Goal: Task Accomplishment & Management: Complete application form

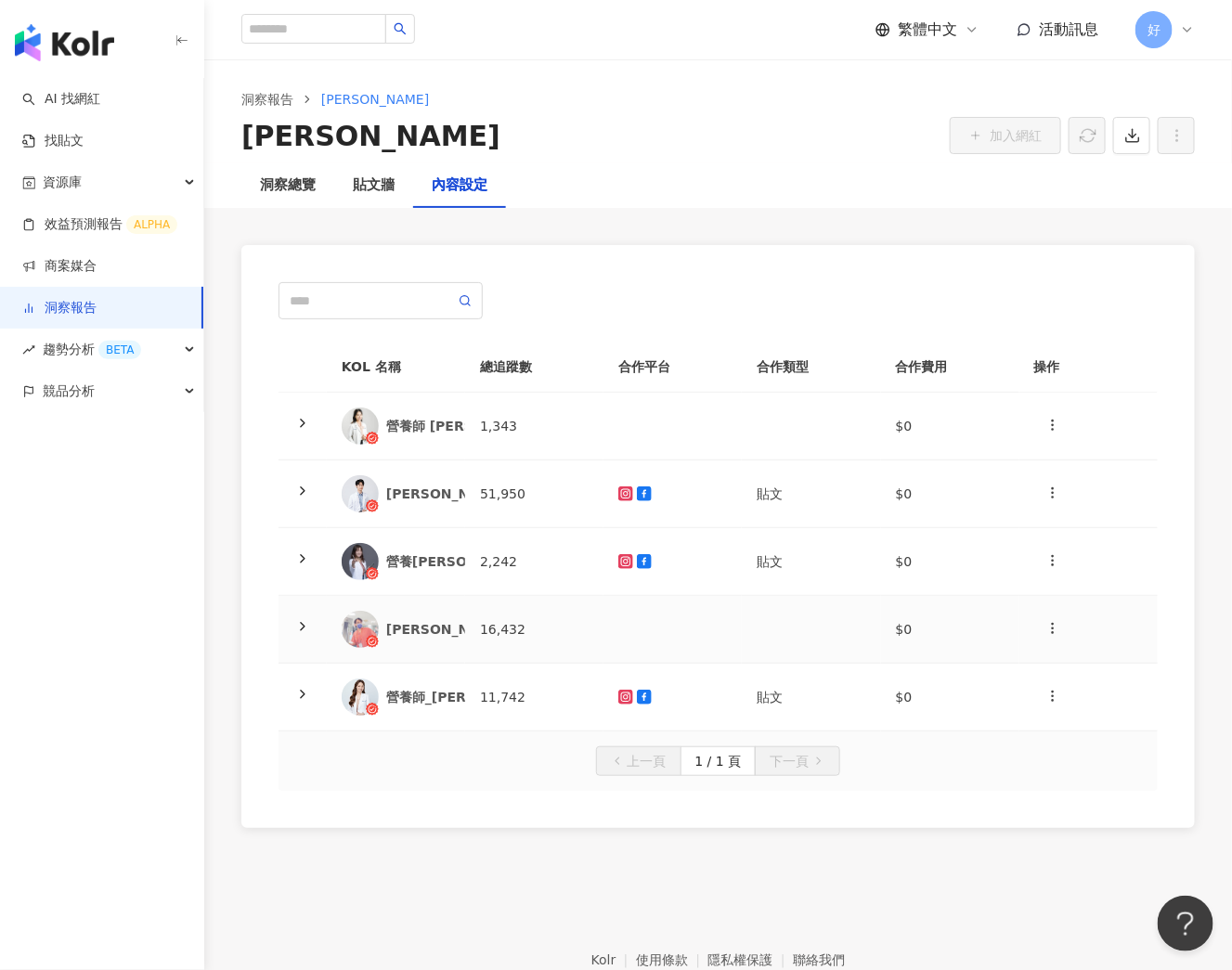
click at [395, 620] on div "[PERSON_NAME]醫師的手術室''肺話連篇''" at bounding box center [519, 629] width 266 height 19
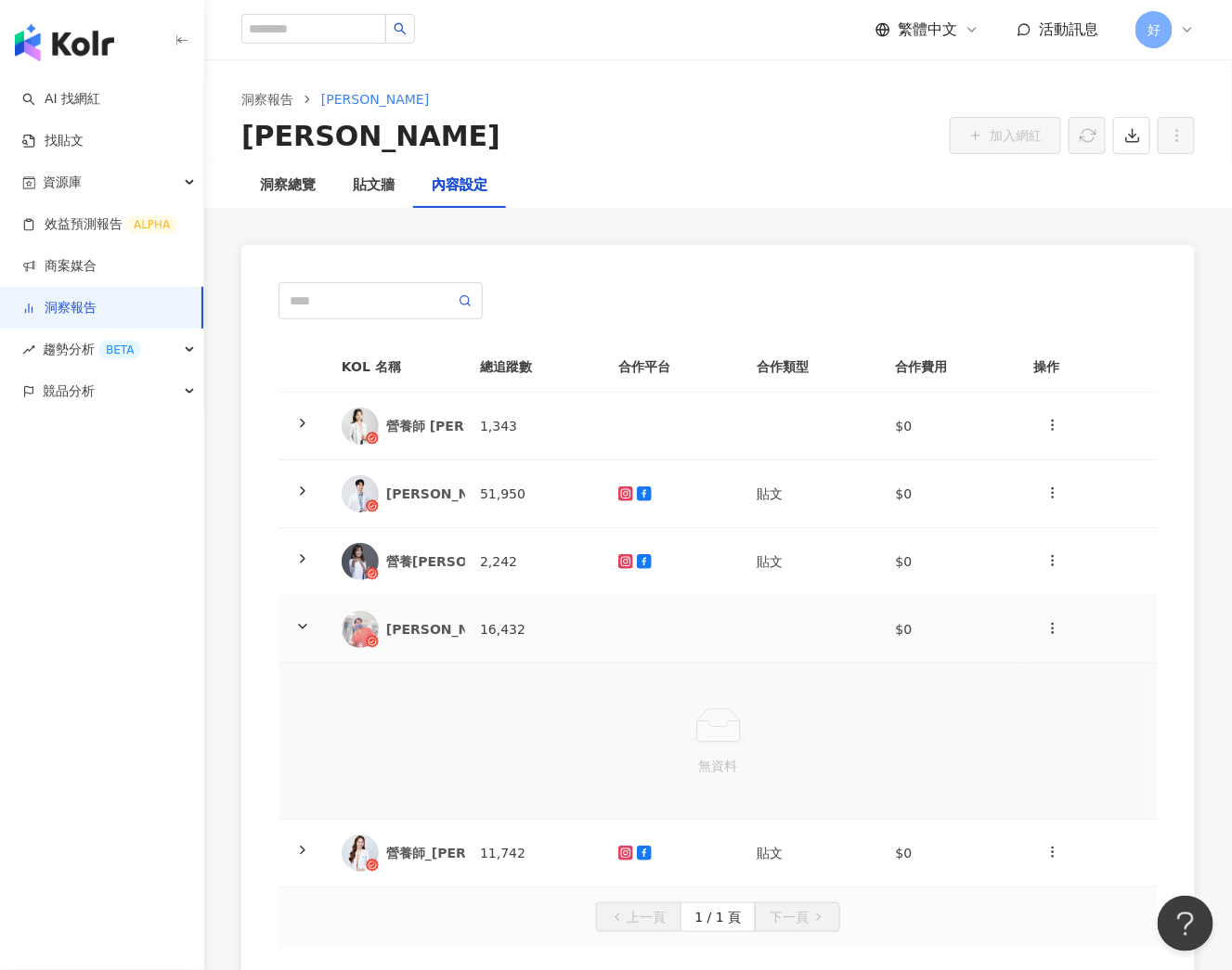
click at [379, 616] on div "[PERSON_NAME]醫師的手術室''肺話連篇''" at bounding box center [395, 629] width 109 height 37
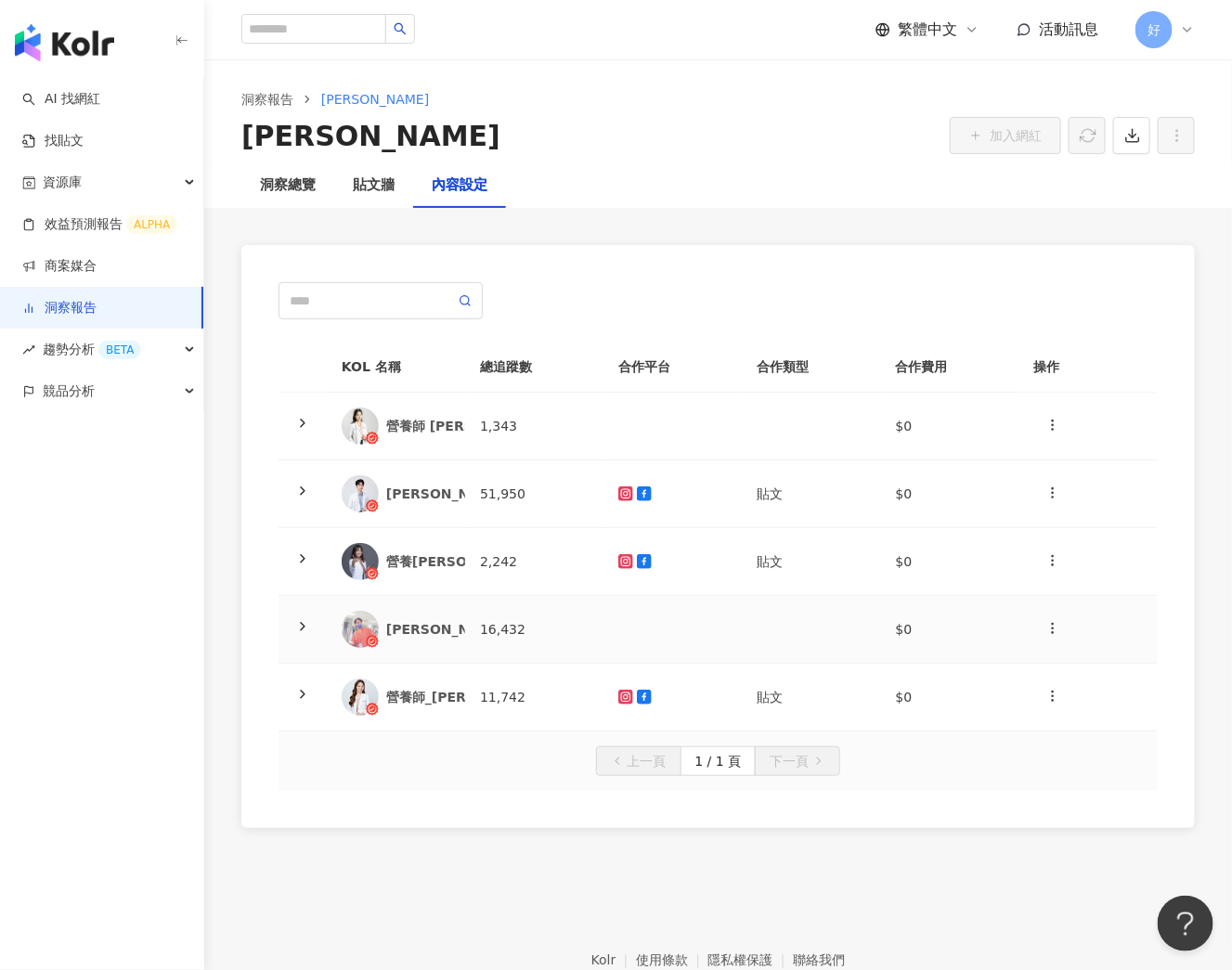
click at [379, 616] on div "[PERSON_NAME]醫師的手術室''肺話連篇''" at bounding box center [395, 629] width 109 height 37
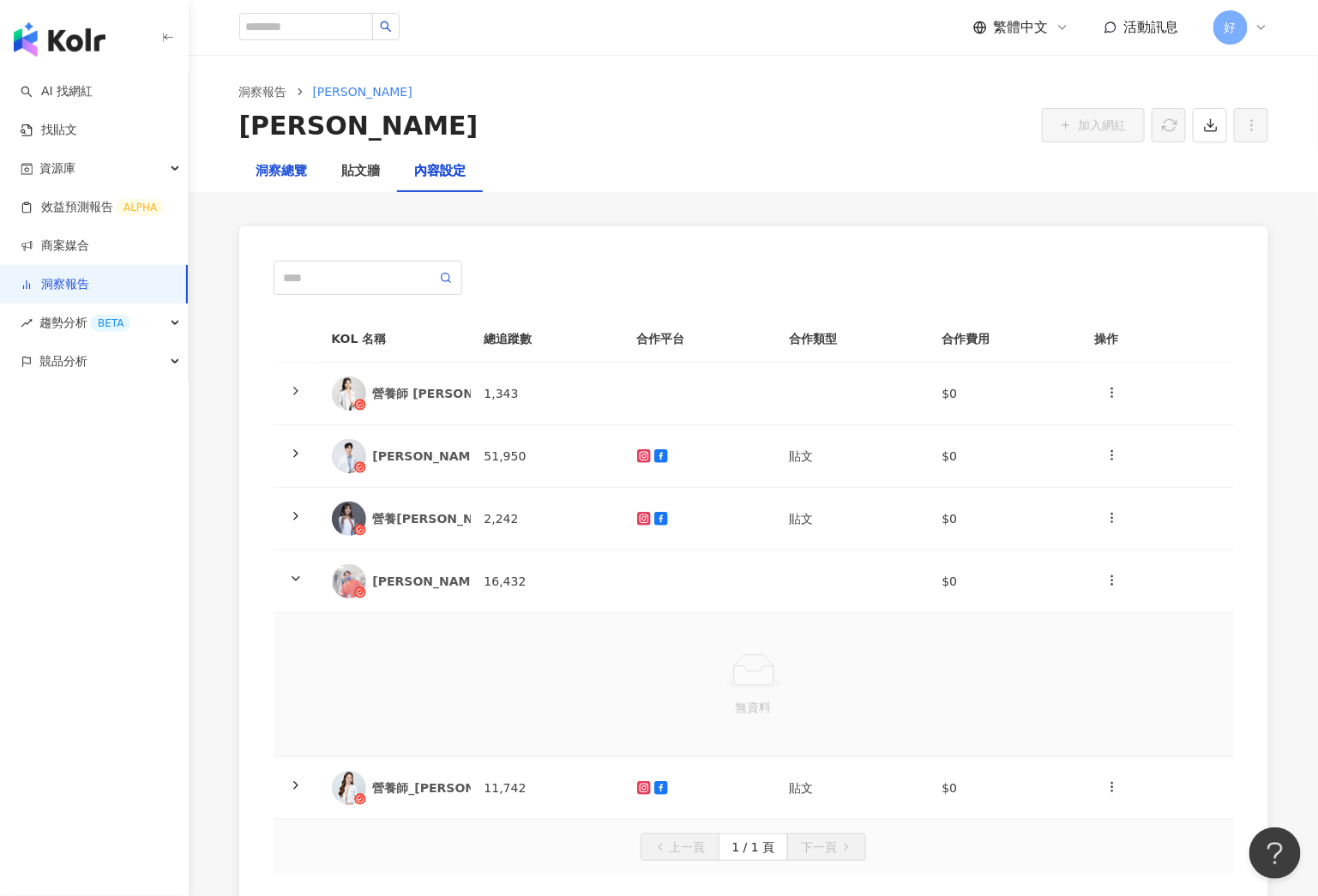
click at [276, 170] on div "洞察總覽" at bounding box center [282, 171] width 52 height 20
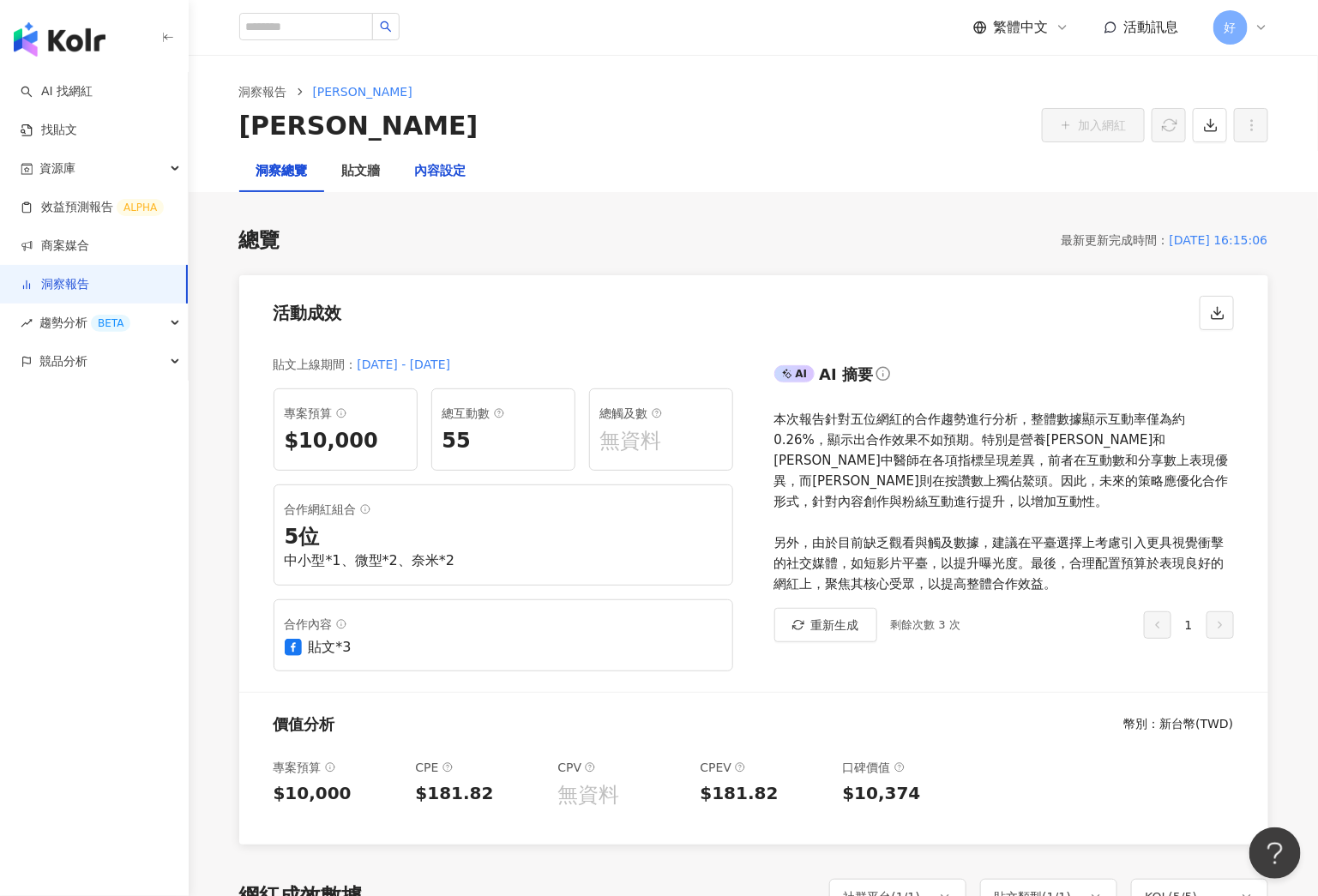
click at [453, 171] on div "內容設定" at bounding box center [441, 171] width 52 height 20
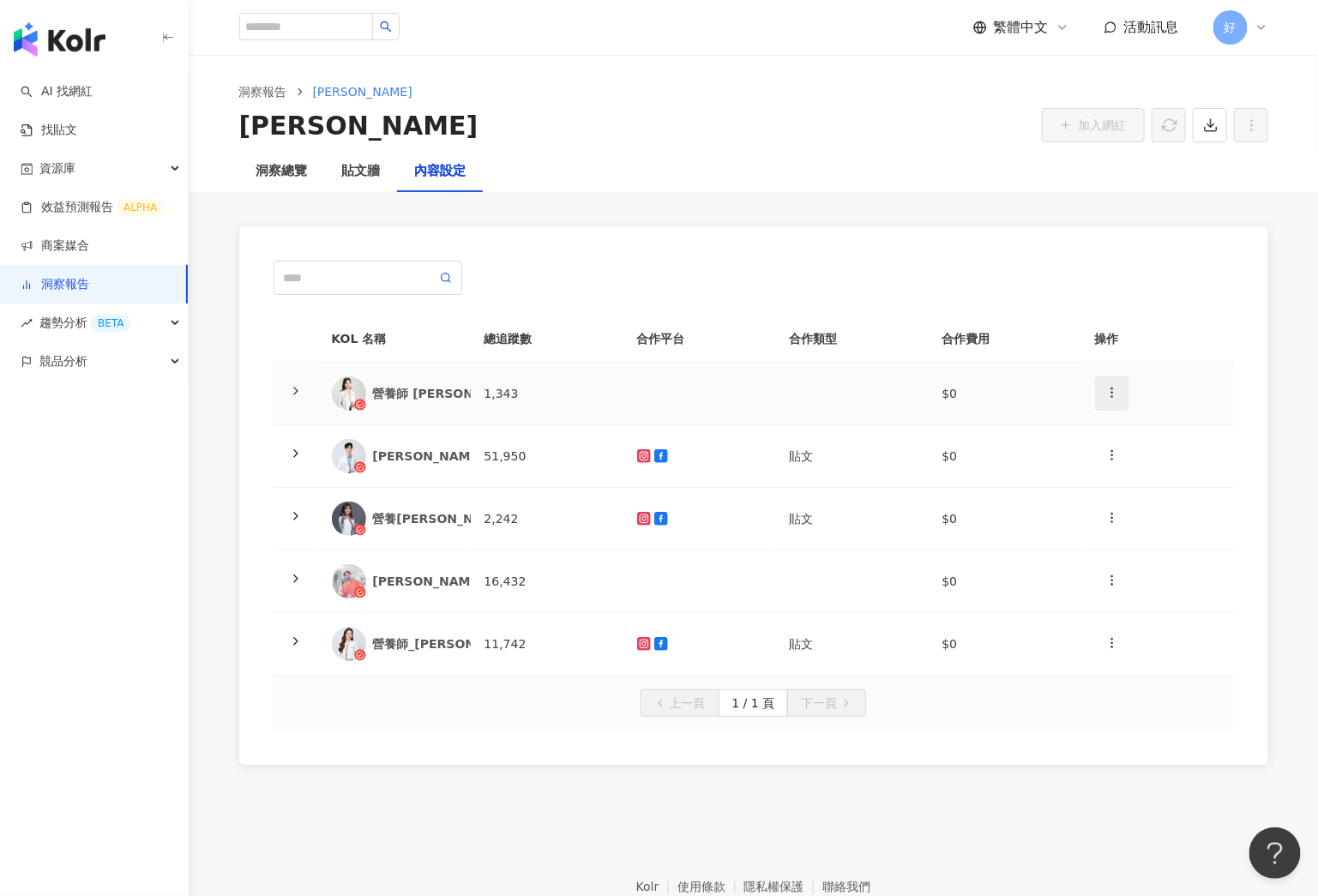
click at [1110, 393] on icon "button" at bounding box center [1112, 393] width 14 height 14
click at [1121, 433] on div "新增內容" at bounding box center [1142, 434] width 67 height 18
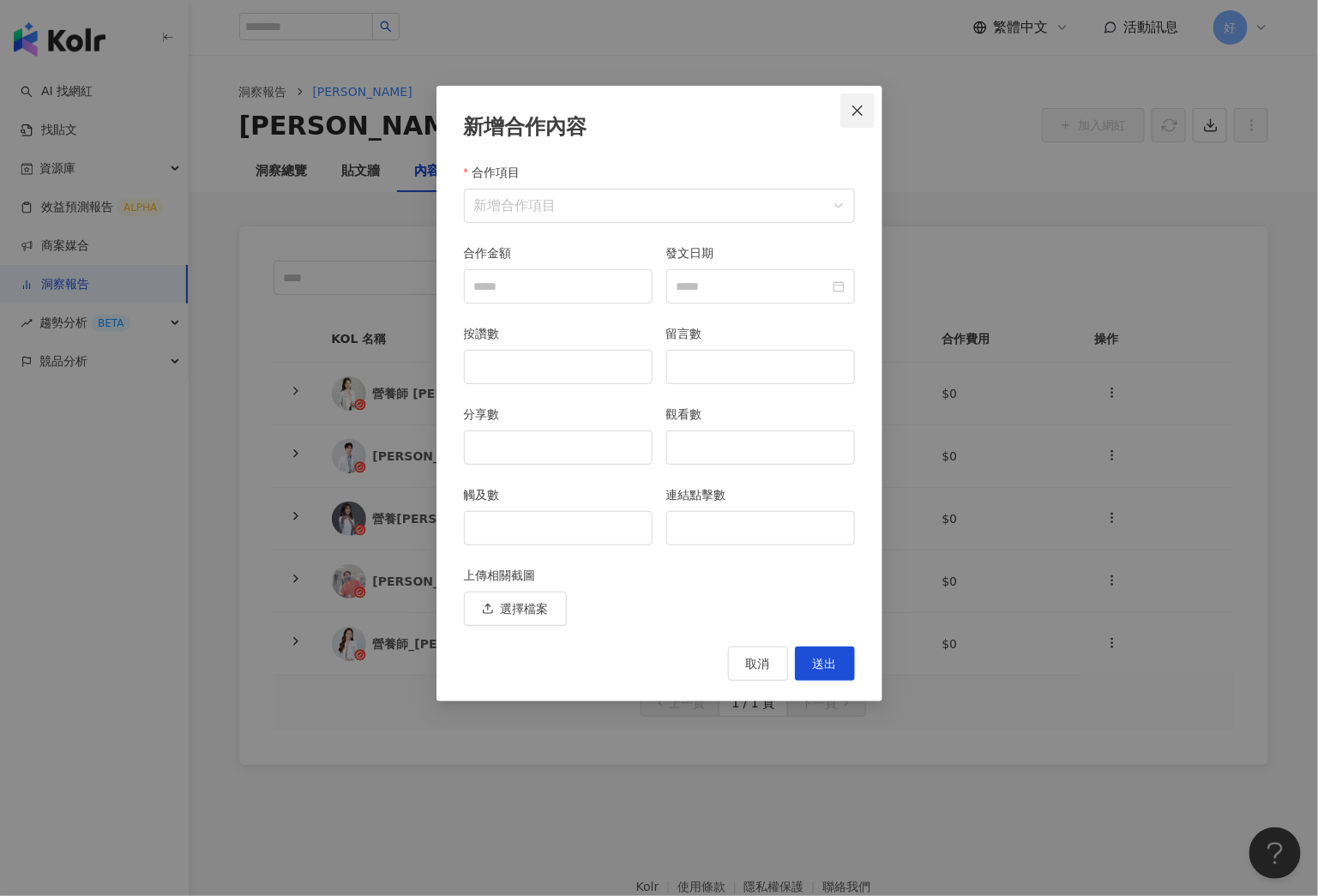
click at [856, 108] on icon "close" at bounding box center [857, 111] width 14 height 14
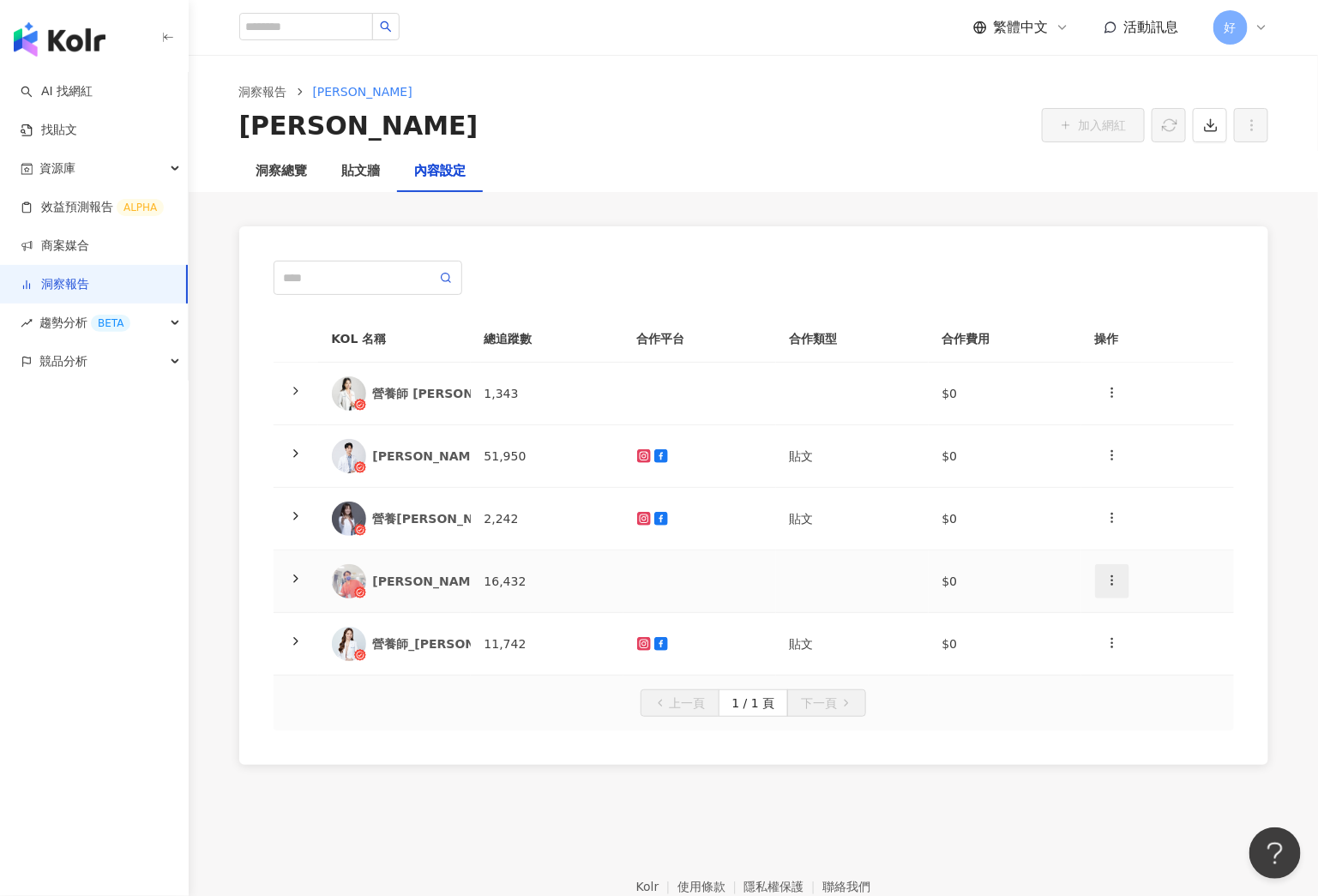
click at [1101, 579] on button "button" at bounding box center [1112, 581] width 34 height 34
click at [1133, 625] on div "新增內容" at bounding box center [1142, 620] width 67 height 18
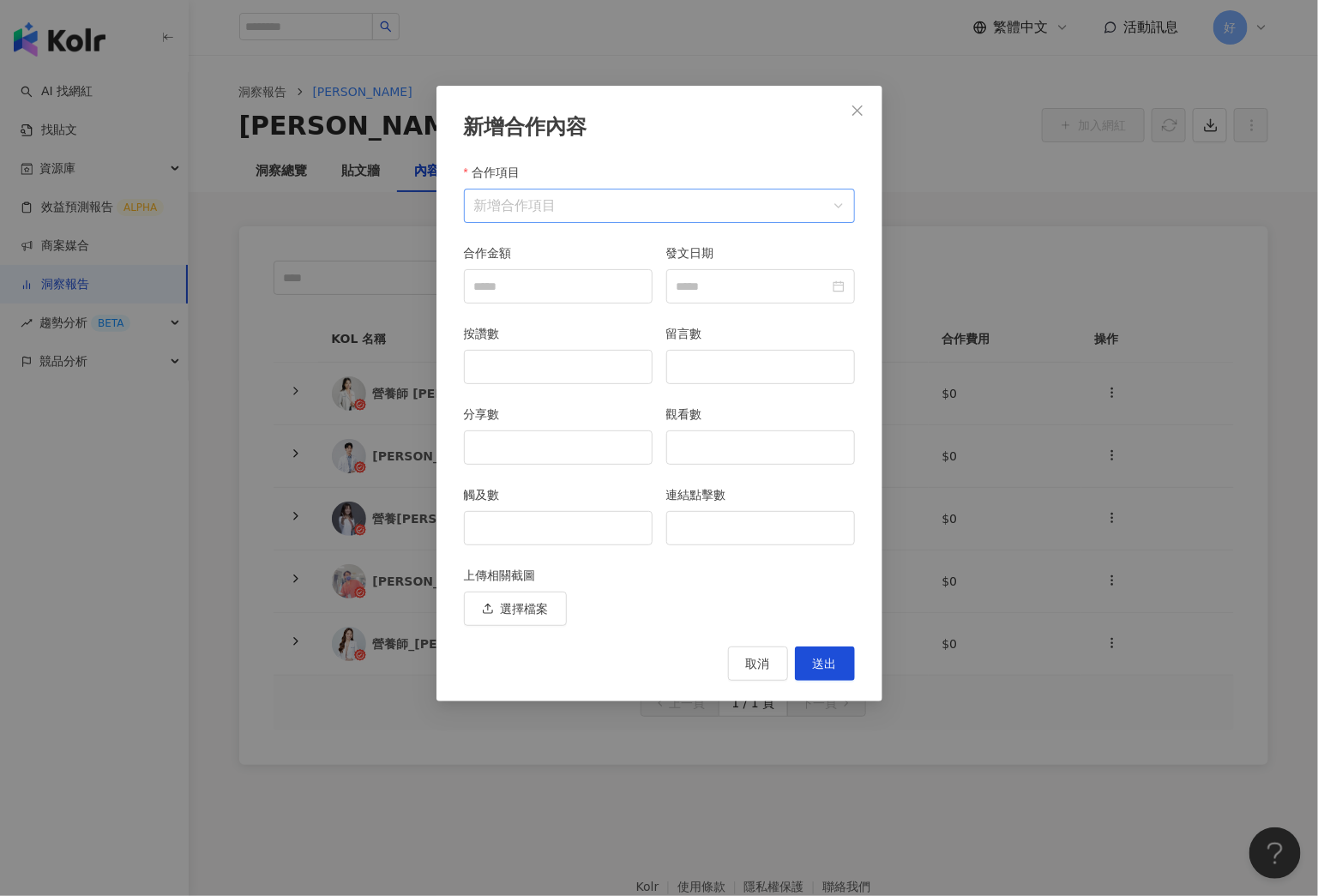
click at [655, 216] on input "合作項目" at bounding box center [659, 206] width 371 height 32
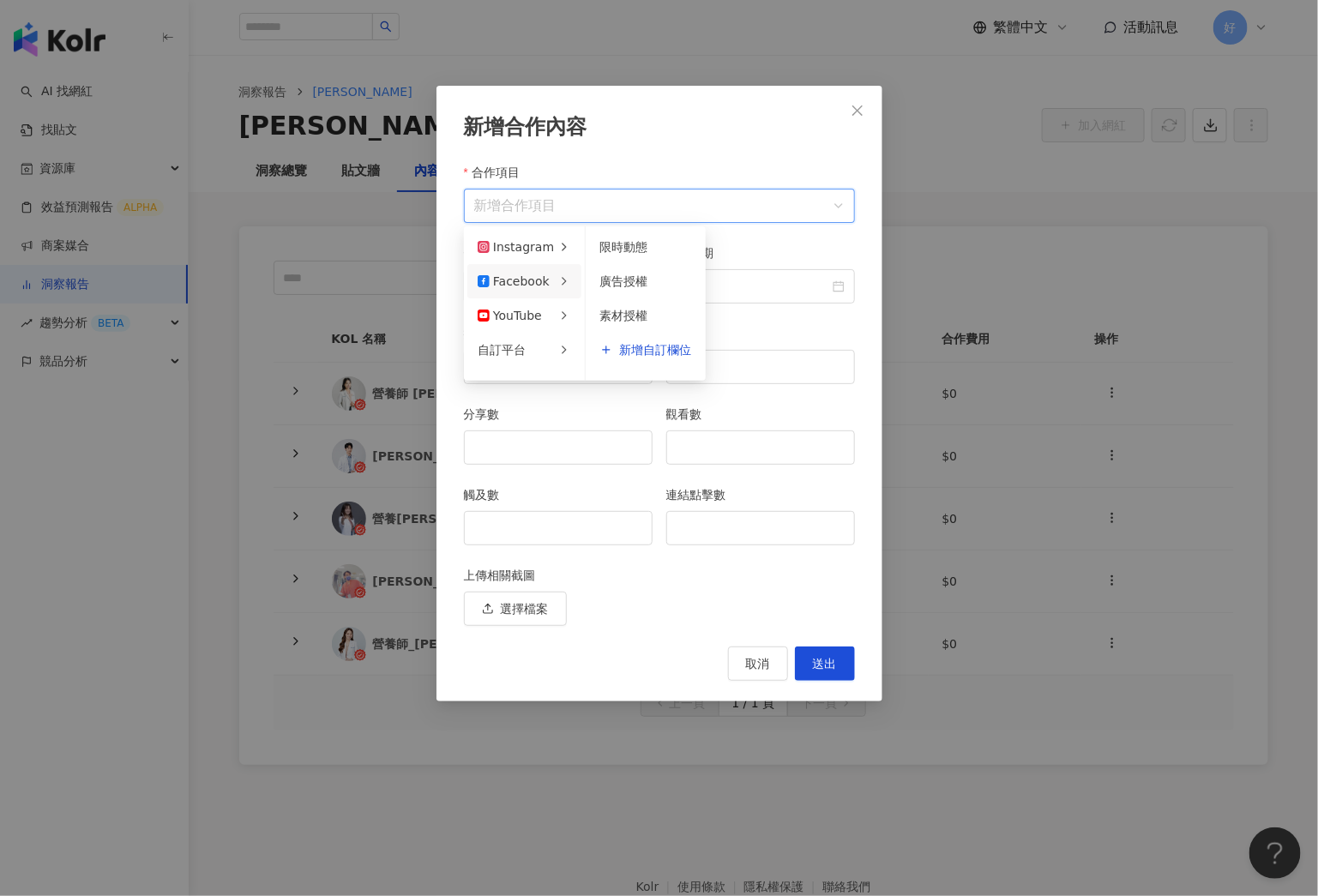
click at [504, 280] on div "Facebook" at bounding box center [513, 281] width 72 height 18
click at [510, 279] on div "Facebook" at bounding box center [513, 281] width 72 height 18
click at [844, 243] on div "發文日期" at bounding box center [760, 256] width 189 height 26
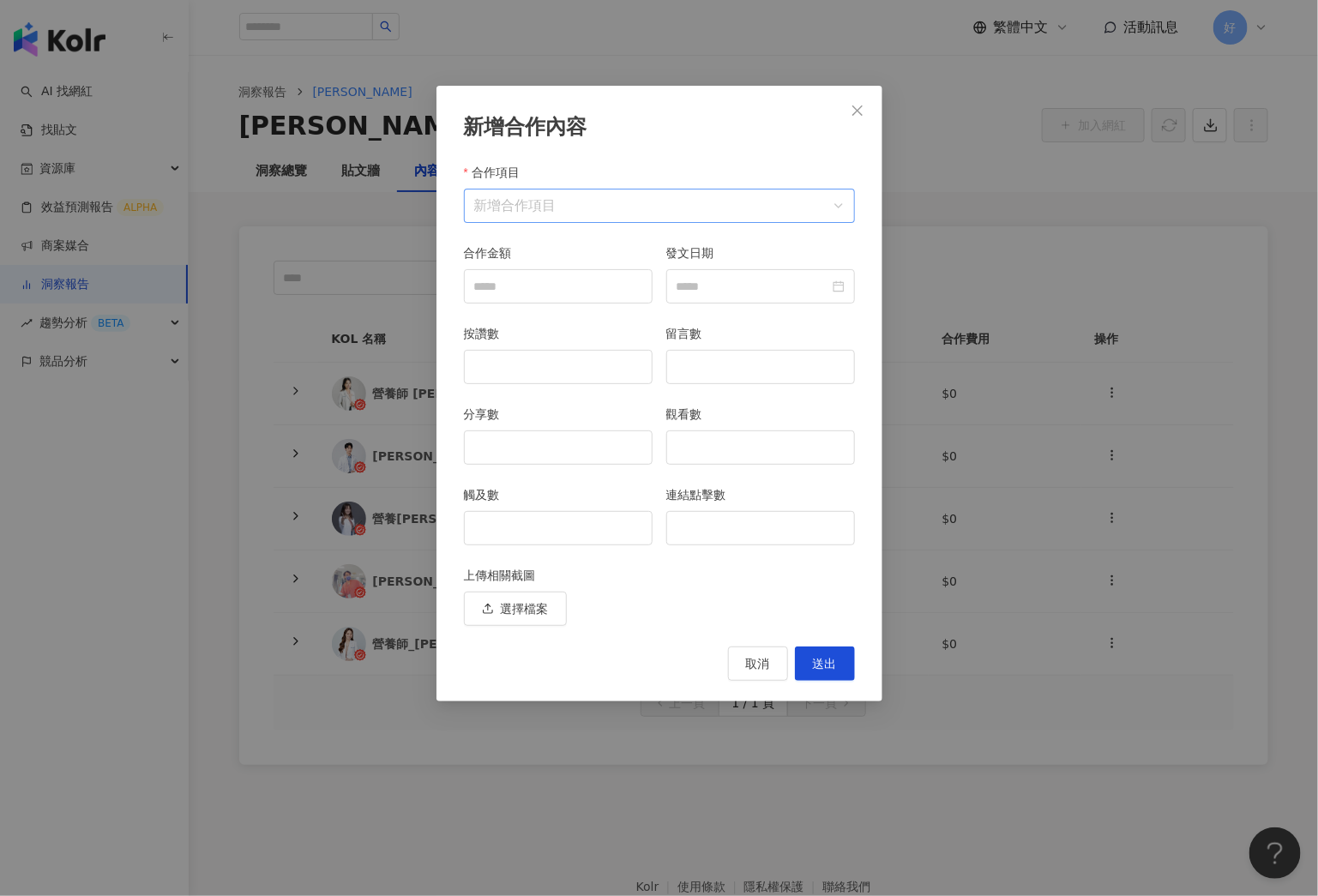
click at [820, 205] on input "合作項目" at bounding box center [659, 206] width 371 height 32
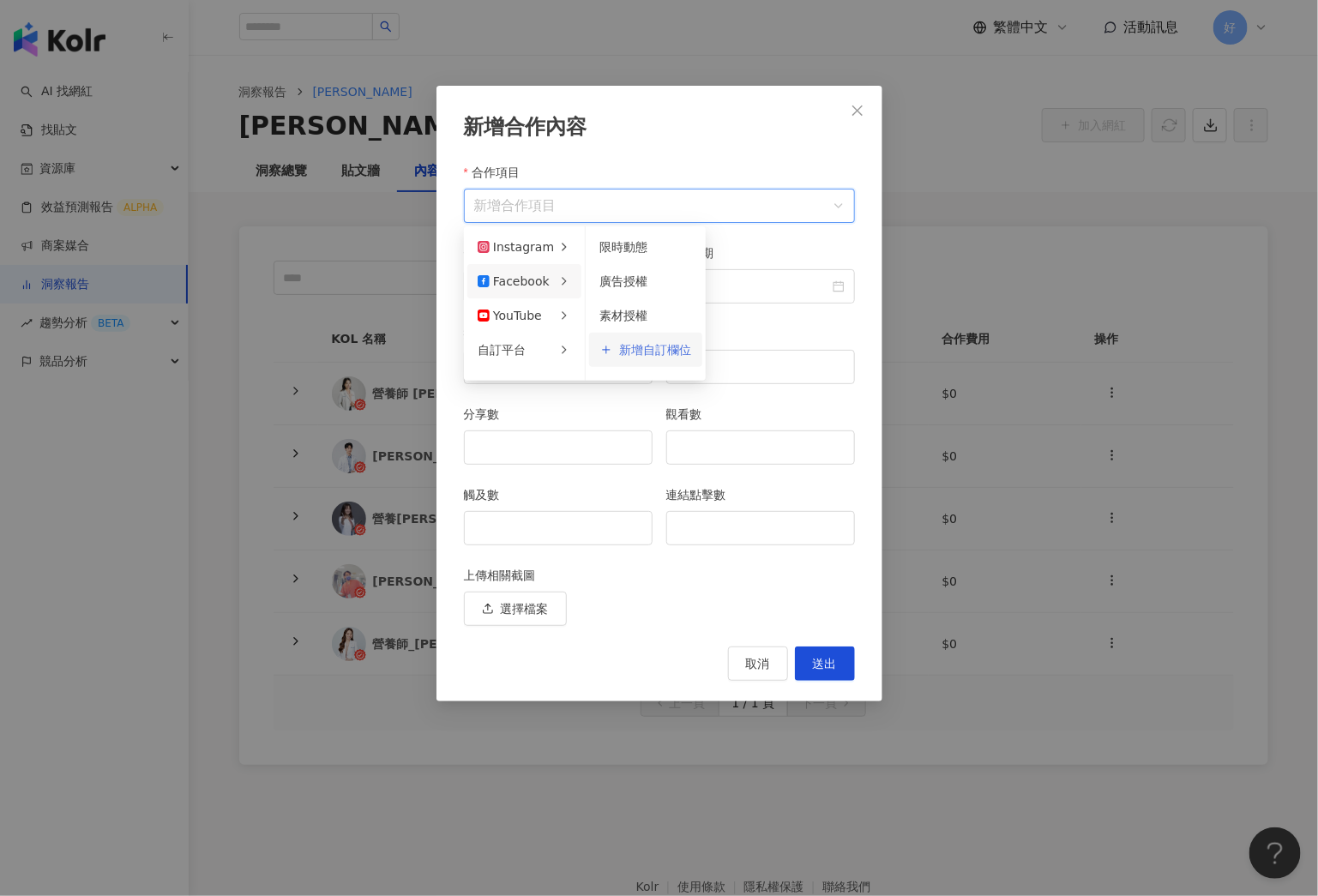
click at [619, 349] on span "新增自訂欄位" at bounding box center [655, 349] width 72 height 12
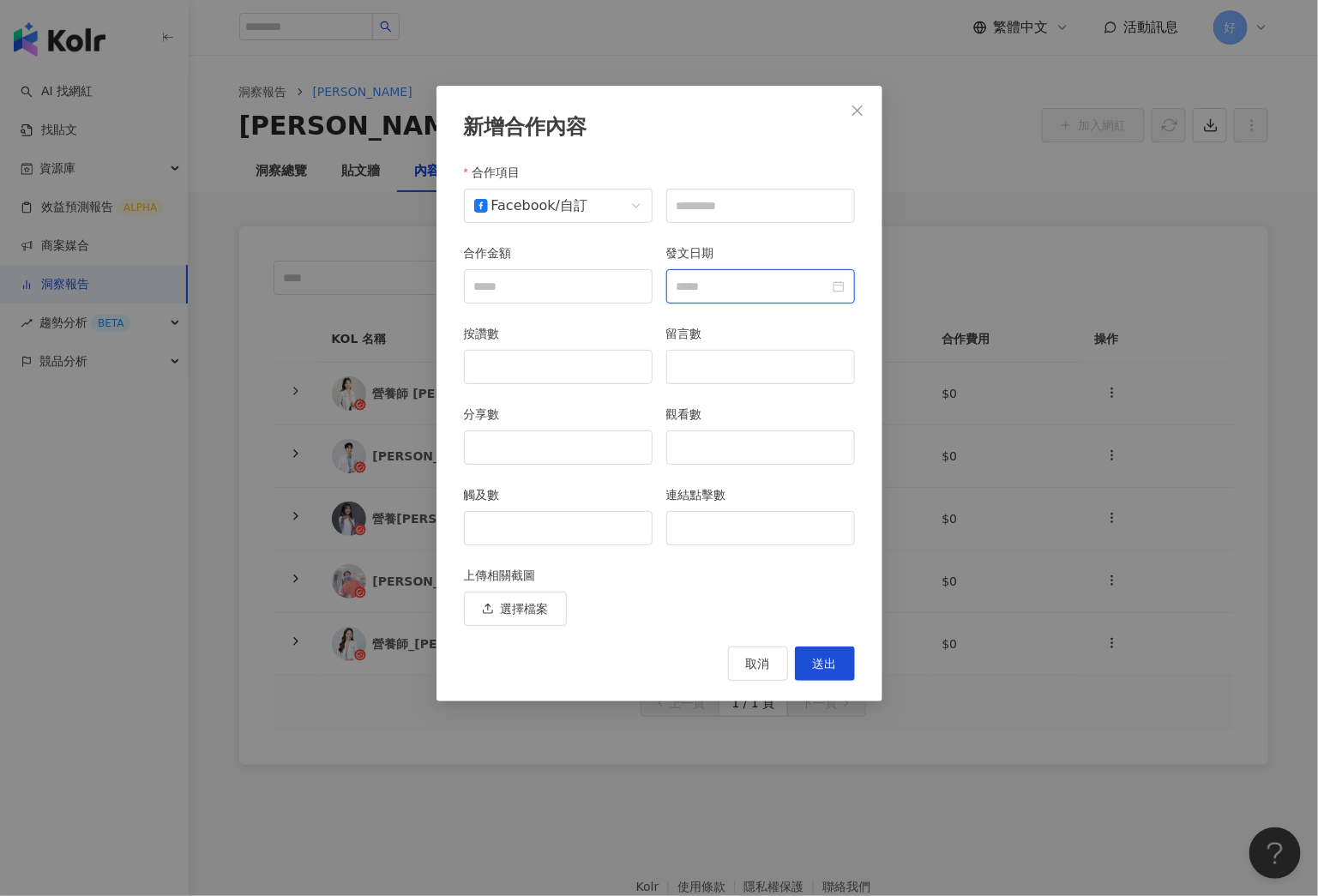
click at [794, 277] on input "發文日期" at bounding box center [753, 286] width 153 height 18
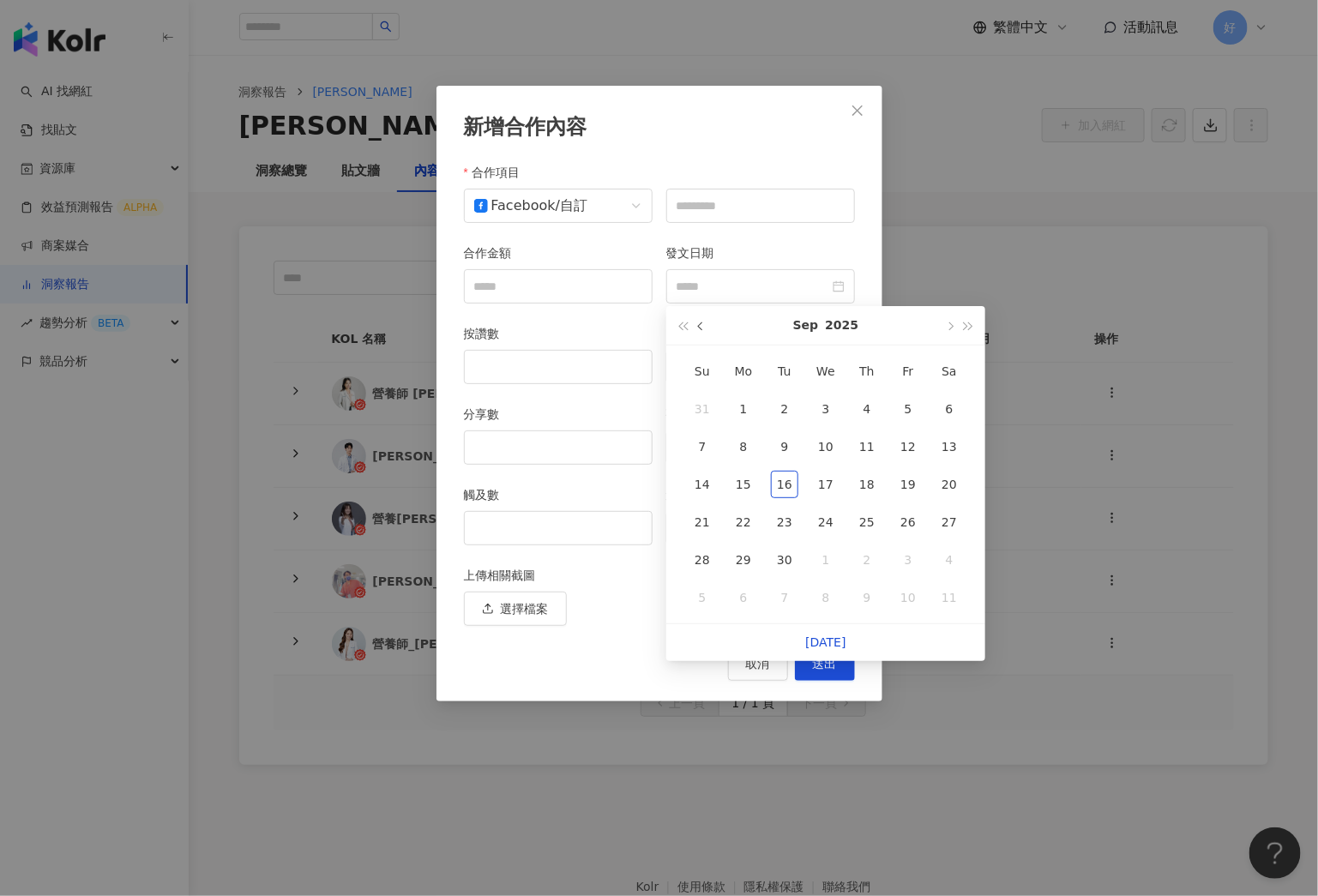
click at [695, 329] on button "button" at bounding box center [701, 325] width 18 height 39
click at [949, 331] on button "button" at bounding box center [949, 325] width 18 height 39
type input "**********"
click at [856, 442] on div "11" at bounding box center [867, 447] width 28 height 28
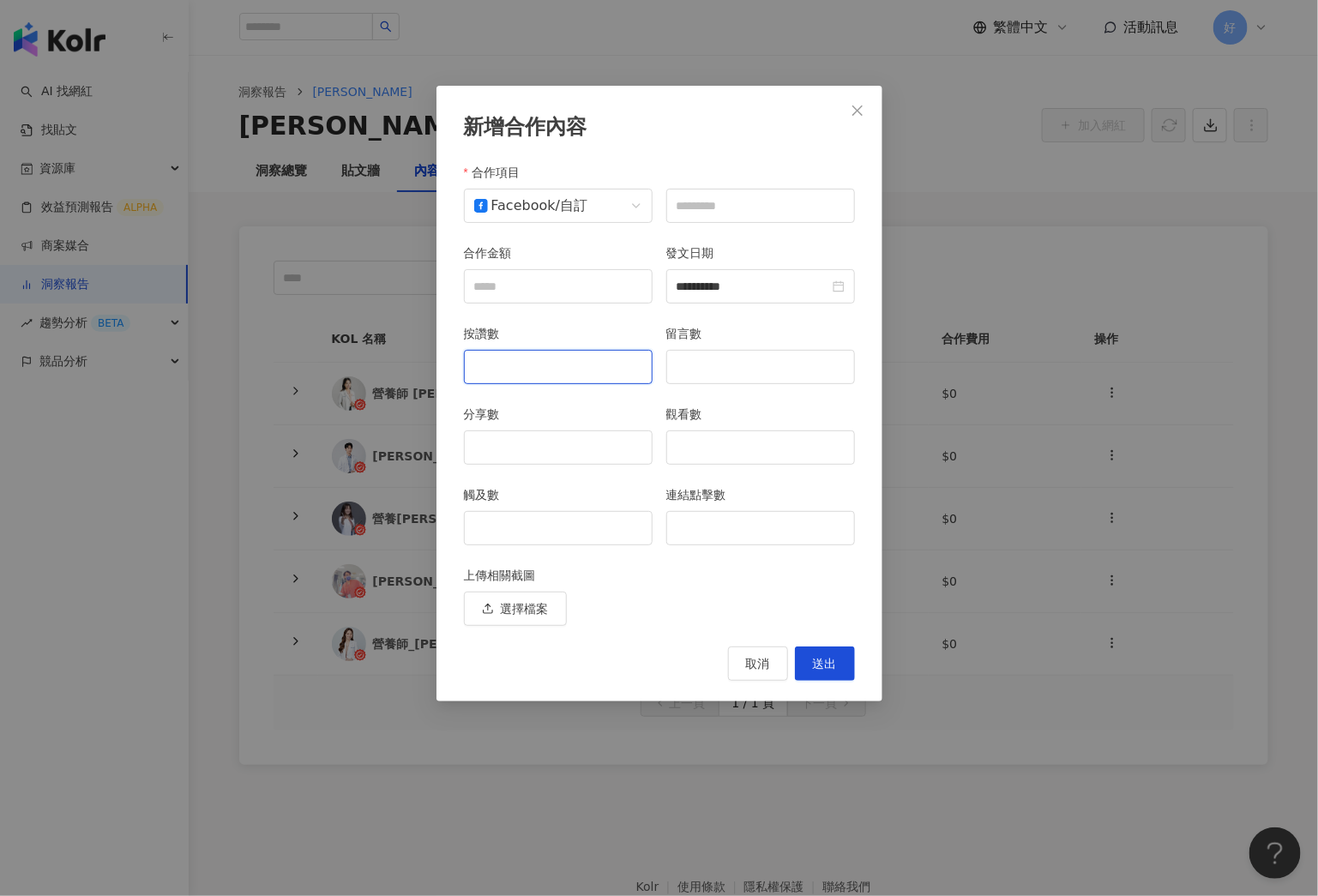
click at [500, 375] on input "按讚數" at bounding box center [558, 366] width 187 height 32
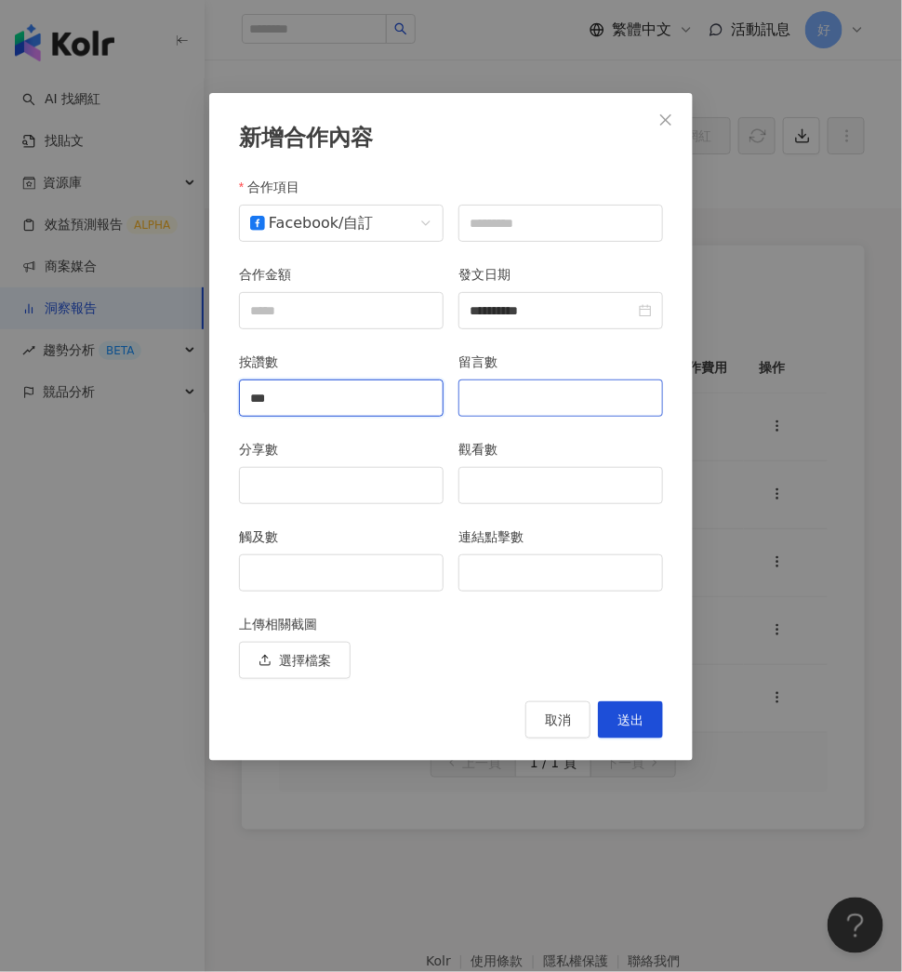
type input "***"
click at [527, 405] on input "留言數" at bounding box center [561, 397] width 203 height 35
type input "*"
click at [326, 498] on input "分享數" at bounding box center [341, 485] width 203 height 35
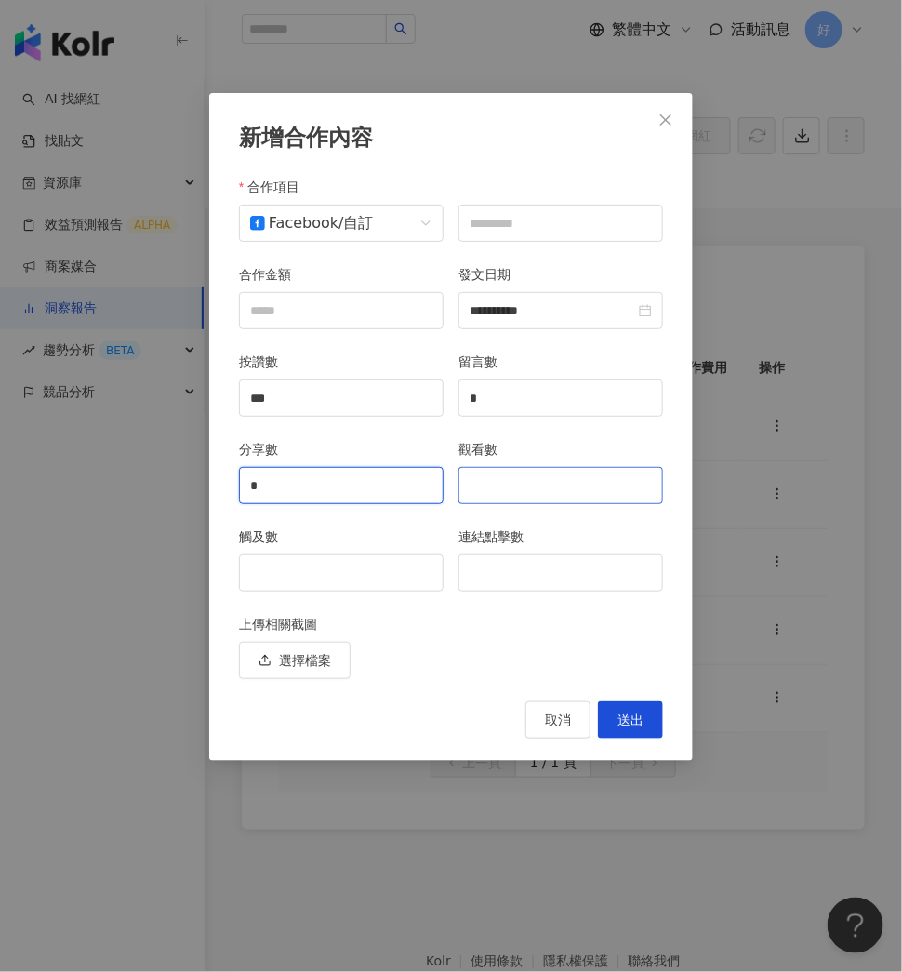
type input "*"
click at [523, 490] on input "觀看數" at bounding box center [561, 485] width 203 height 35
type input "****"
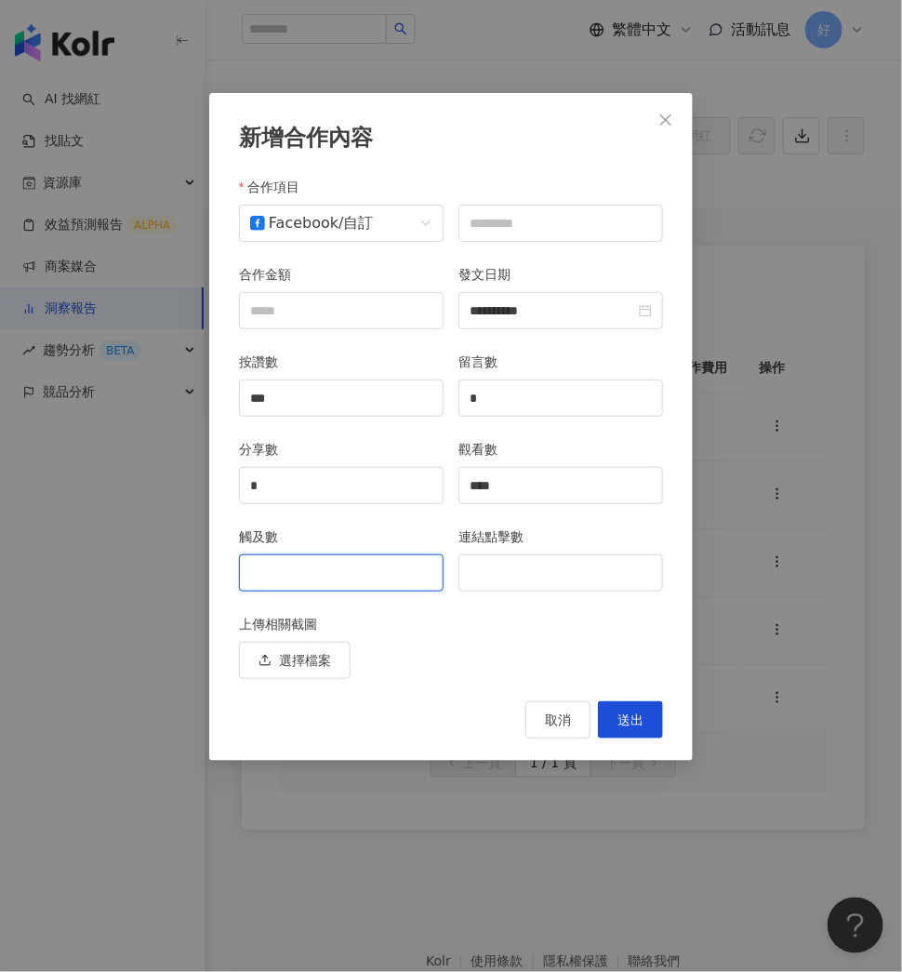
click at [327, 578] on input "觸及數" at bounding box center [341, 572] width 203 height 35
type input "****"
click at [577, 579] on input "連結點擊數" at bounding box center [561, 572] width 203 height 35
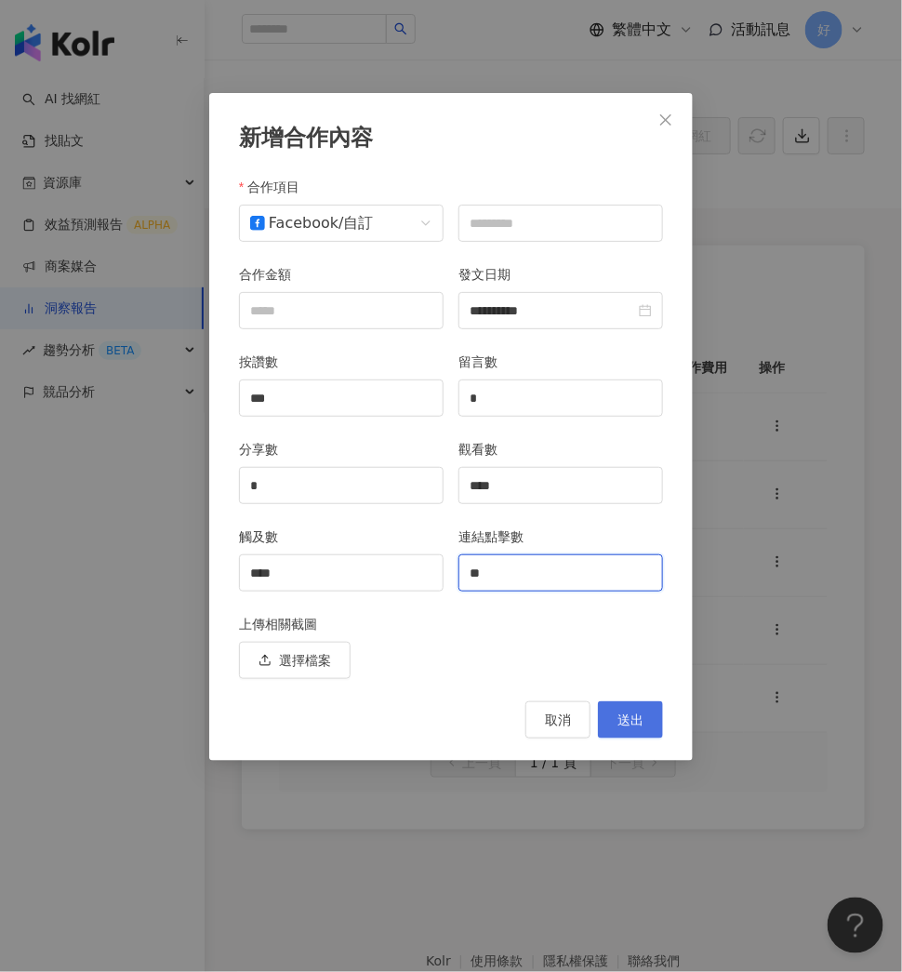
type input "**"
click at [636, 713] on span "送出" at bounding box center [631, 720] width 26 height 15
click at [531, 222] on input "text" at bounding box center [561, 223] width 205 height 37
type input "*"
type input "**"
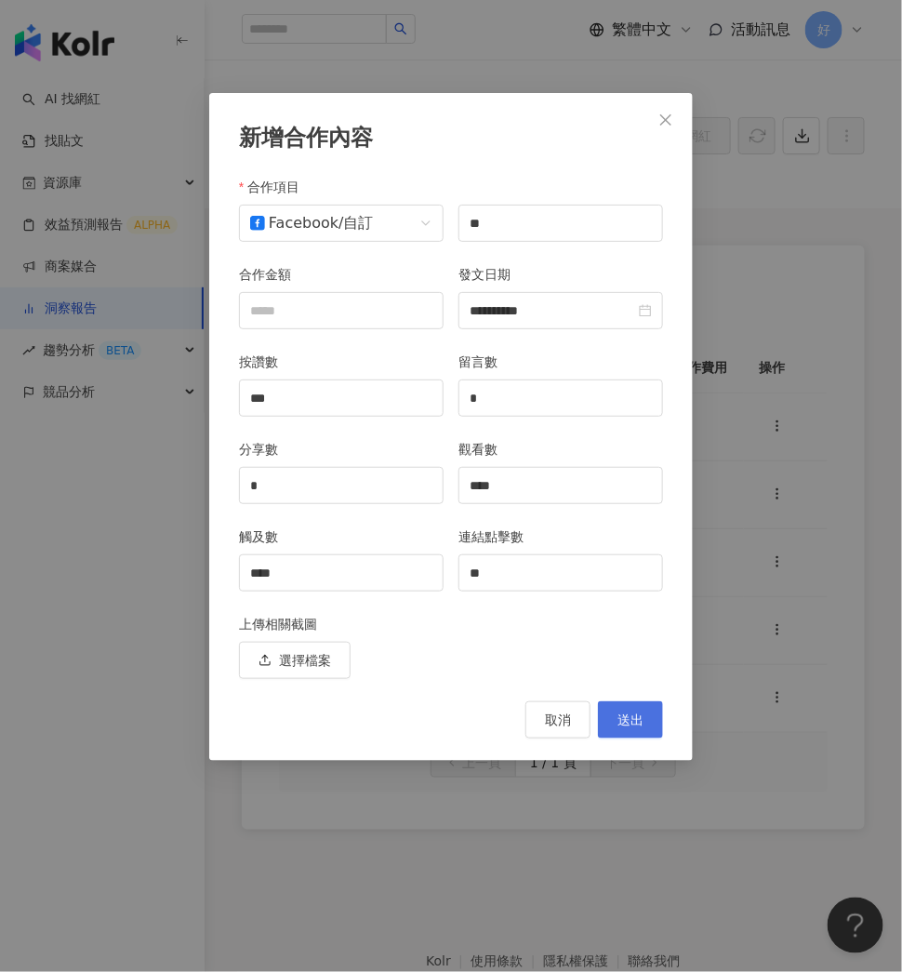
click at [640, 718] on span "送出" at bounding box center [631, 720] width 26 height 15
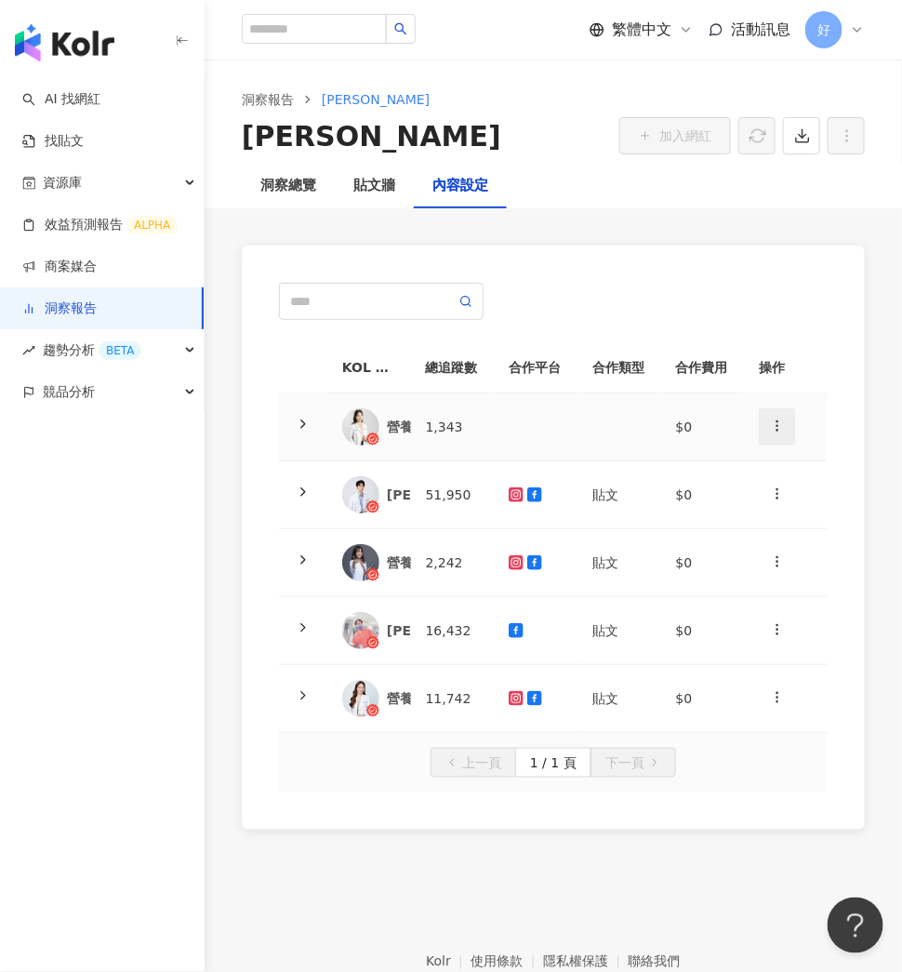
click at [789, 424] on button "button" at bounding box center [777, 426] width 37 height 37
click at [777, 452] on li "新增內容" at bounding box center [811, 470] width 95 height 37
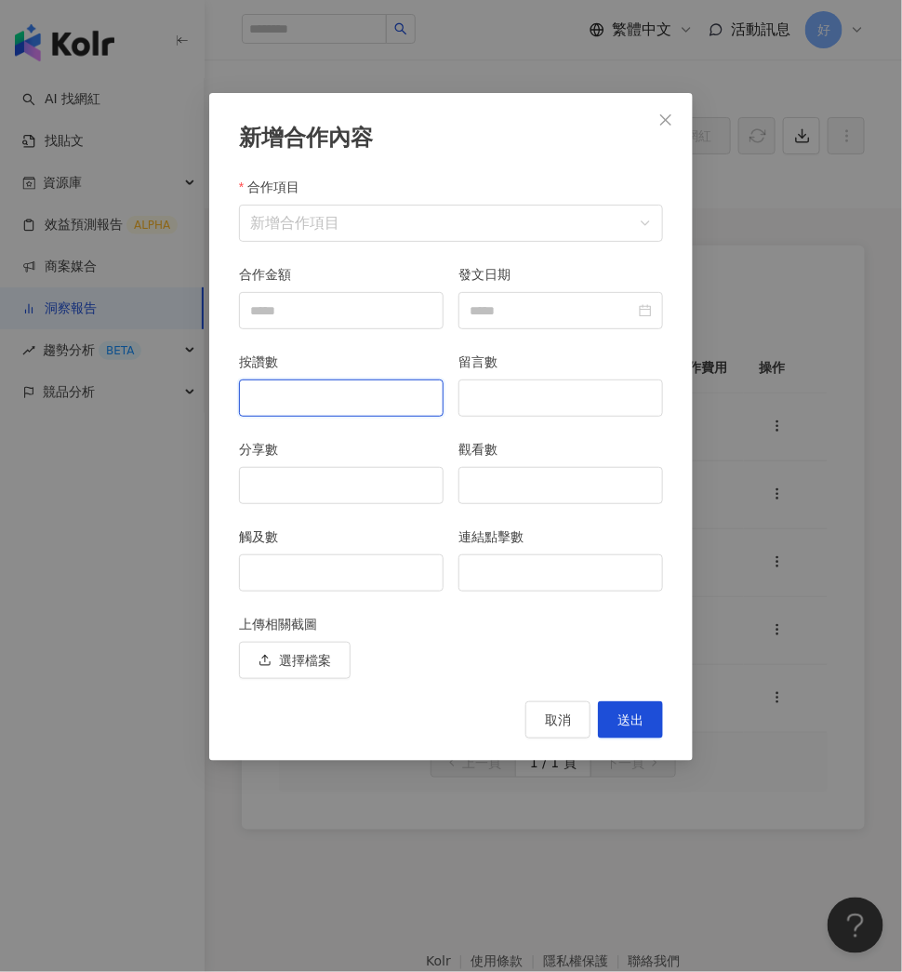
click at [300, 399] on input "按讚數" at bounding box center [341, 397] width 203 height 35
type input "**"
click at [537, 492] on input "觀看數" at bounding box center [561, 485] width 203 height 35
type input "***"
click at [386, 574] on input "觸及數" at bounding box center [341, 572] width 203 height 35
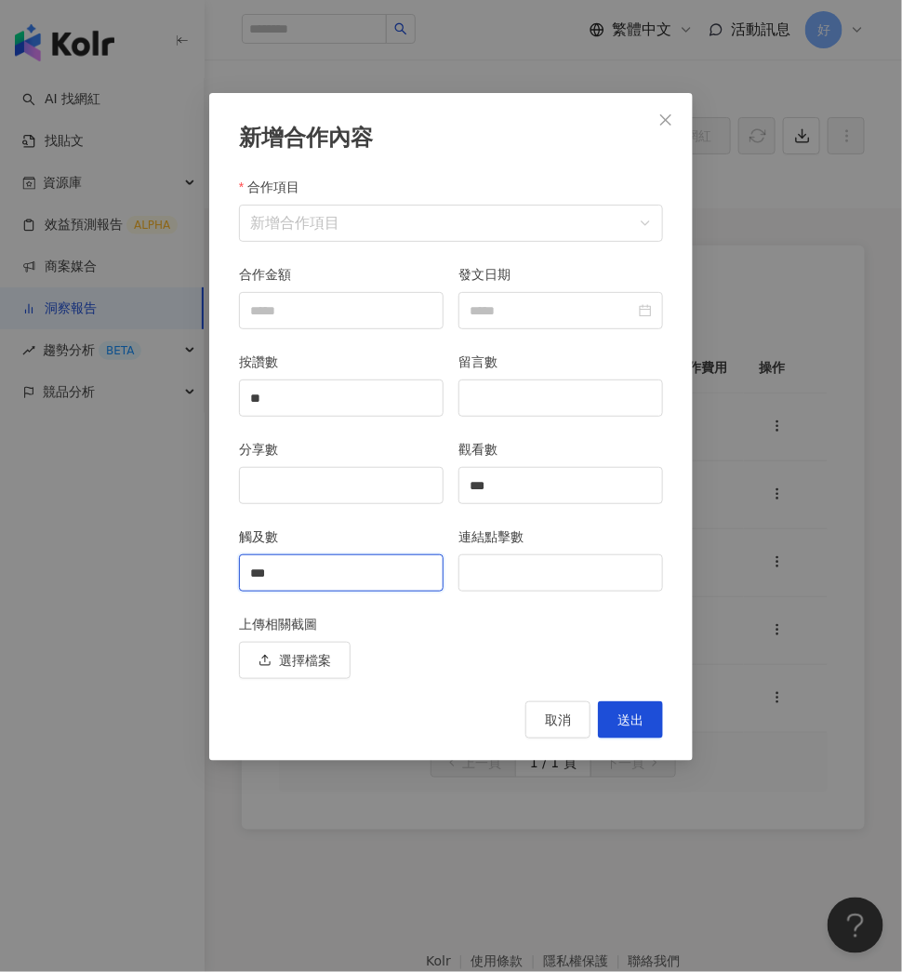
type input "***"
click at [628, 244] on div "合作項目 新增合作項目" at bounding box center [451, 220] width 439 height 87
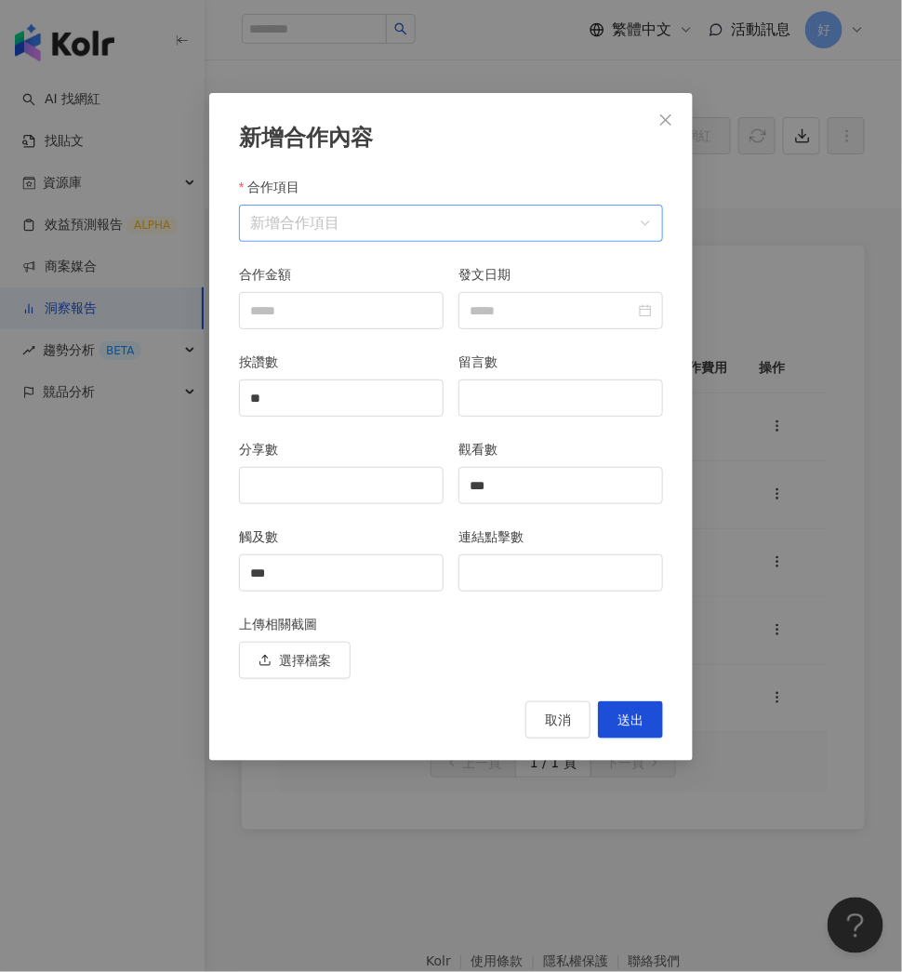
click at [628, 239] on input "合作項目" at bounding box center [451, 223] width 402 height 35
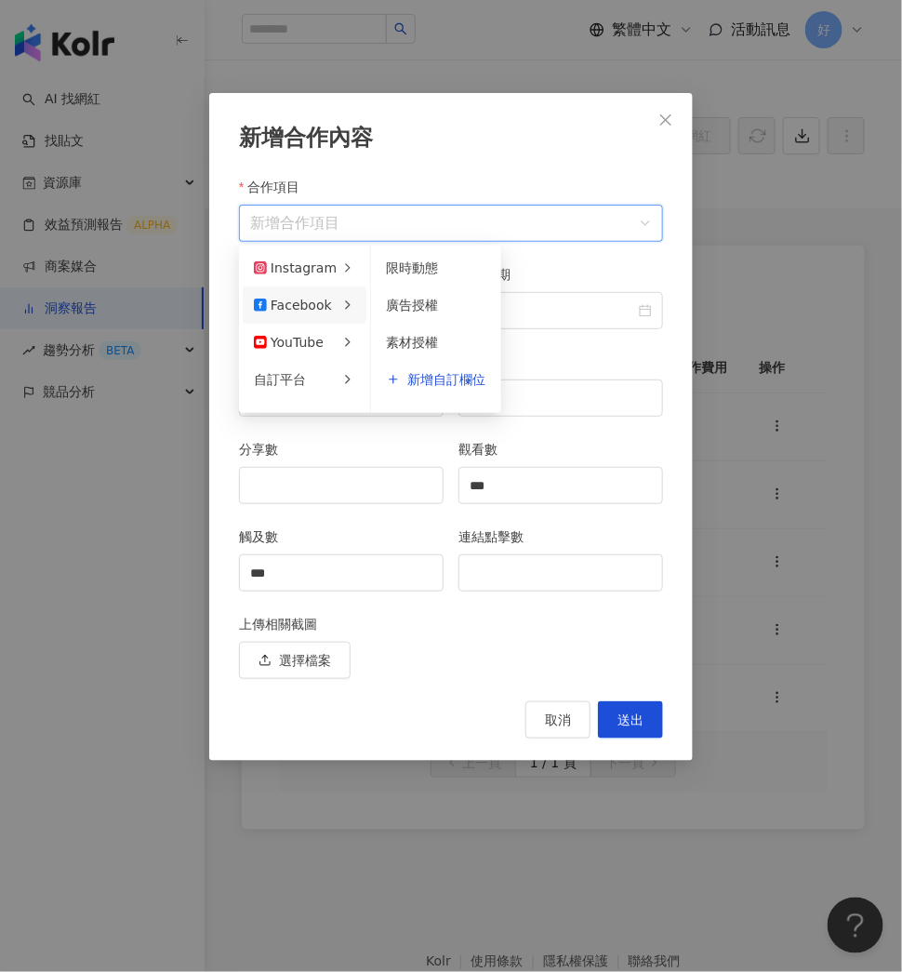
click at [353, 309] on li "Facebook" at bounding box center [305, 305] width 124 height 37
click at [416, 374] on span "新增自訂欄位" at bounding box center [446, 379] width 78 height 13
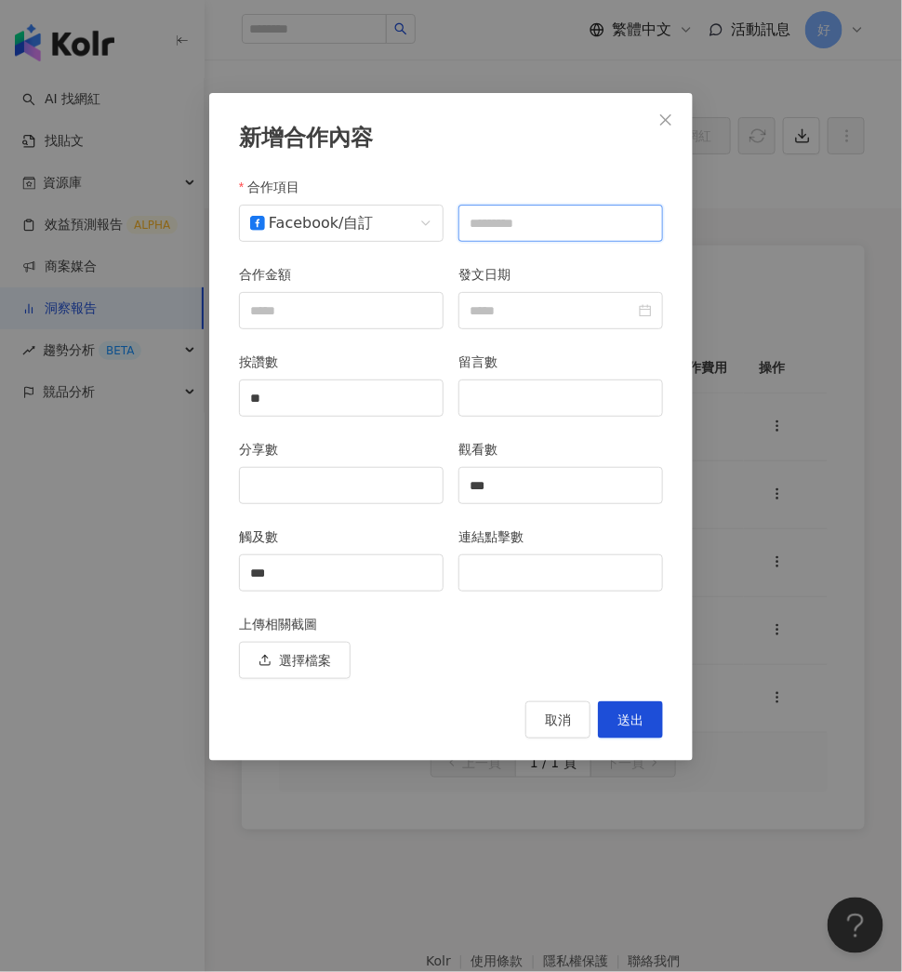
click at [588, 223] on input "text" at bounding box center [561, 223] width 205 height 37
type input "*"
type input "**"
click at [636, 722] on span "送出" at bounding box center [631, 720] width 26 height 15
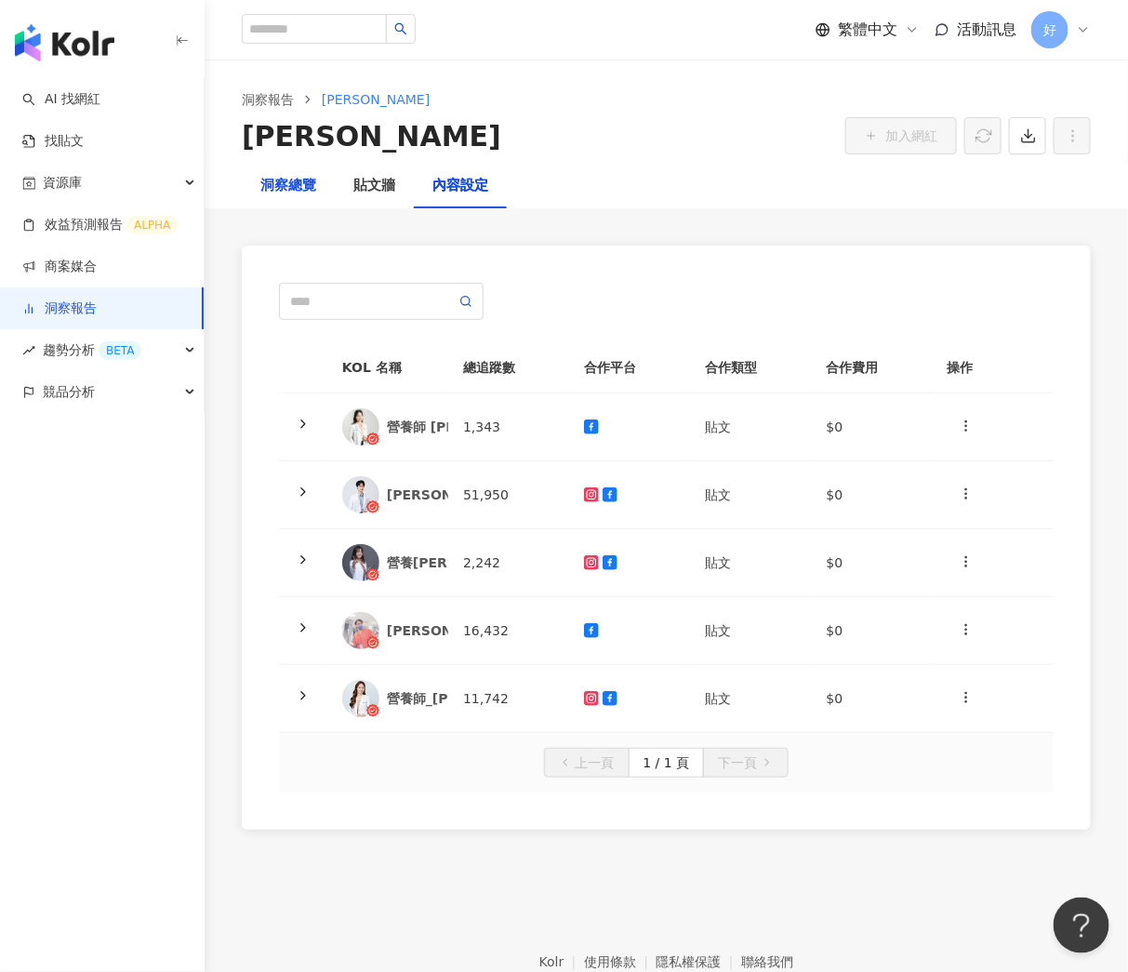
click at [286, 194] on div "洞察總覽" at bounding box center [288, 186] width 56 height 22
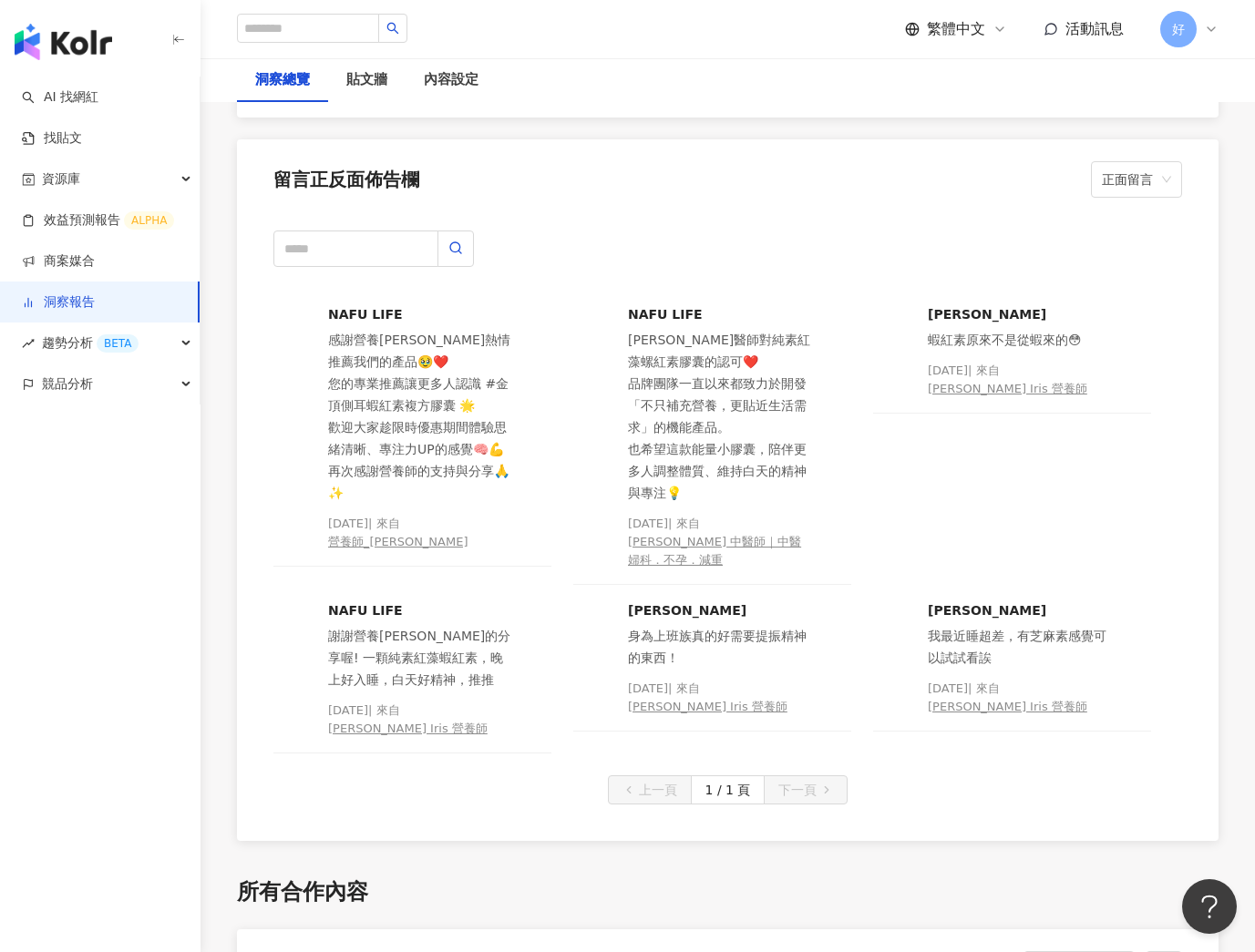
scroll to position [4199, 0]
